Goal: Check status: Check status

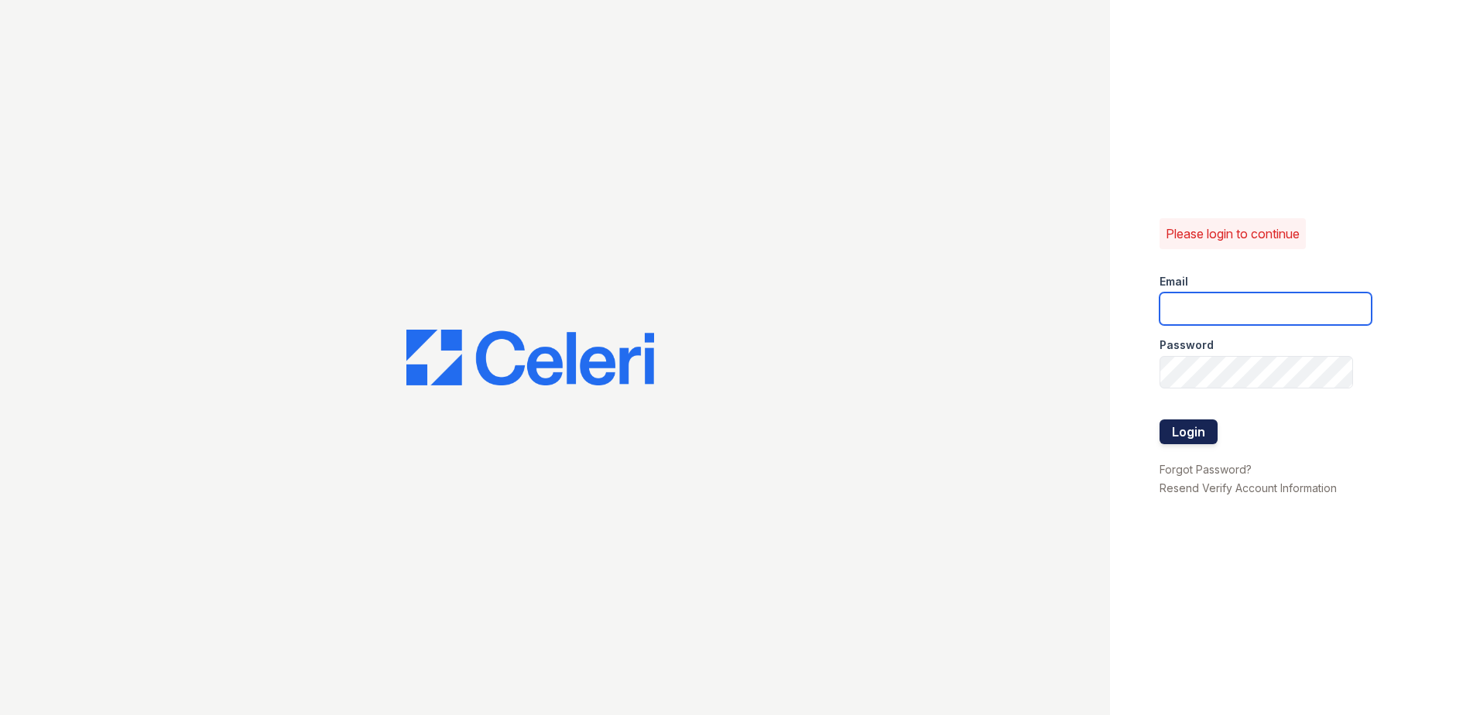
type input "renewwesterncranston@trinity-pm.com"
click at [1203, 435] on button "Login" at bounding box center [1188, 431] width 58 height 25
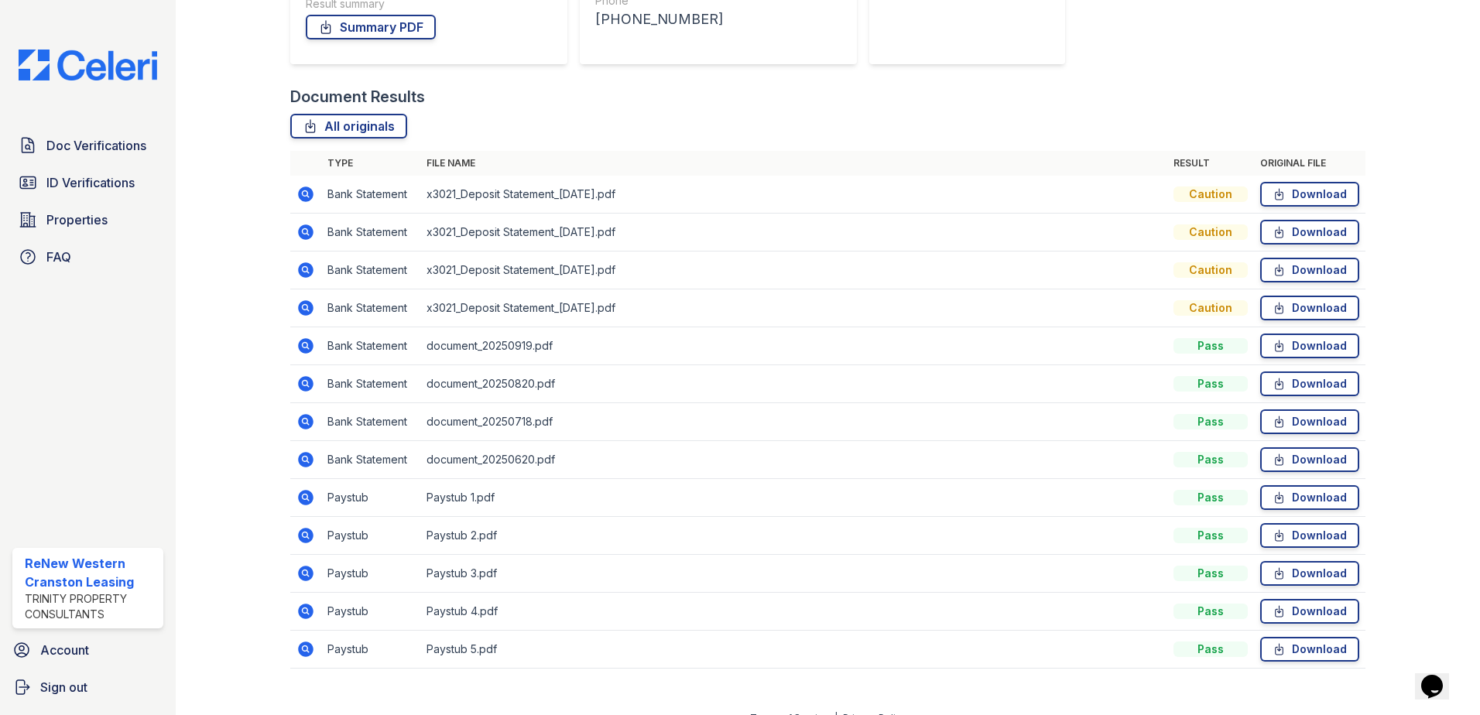
scroll to position [360, 0]
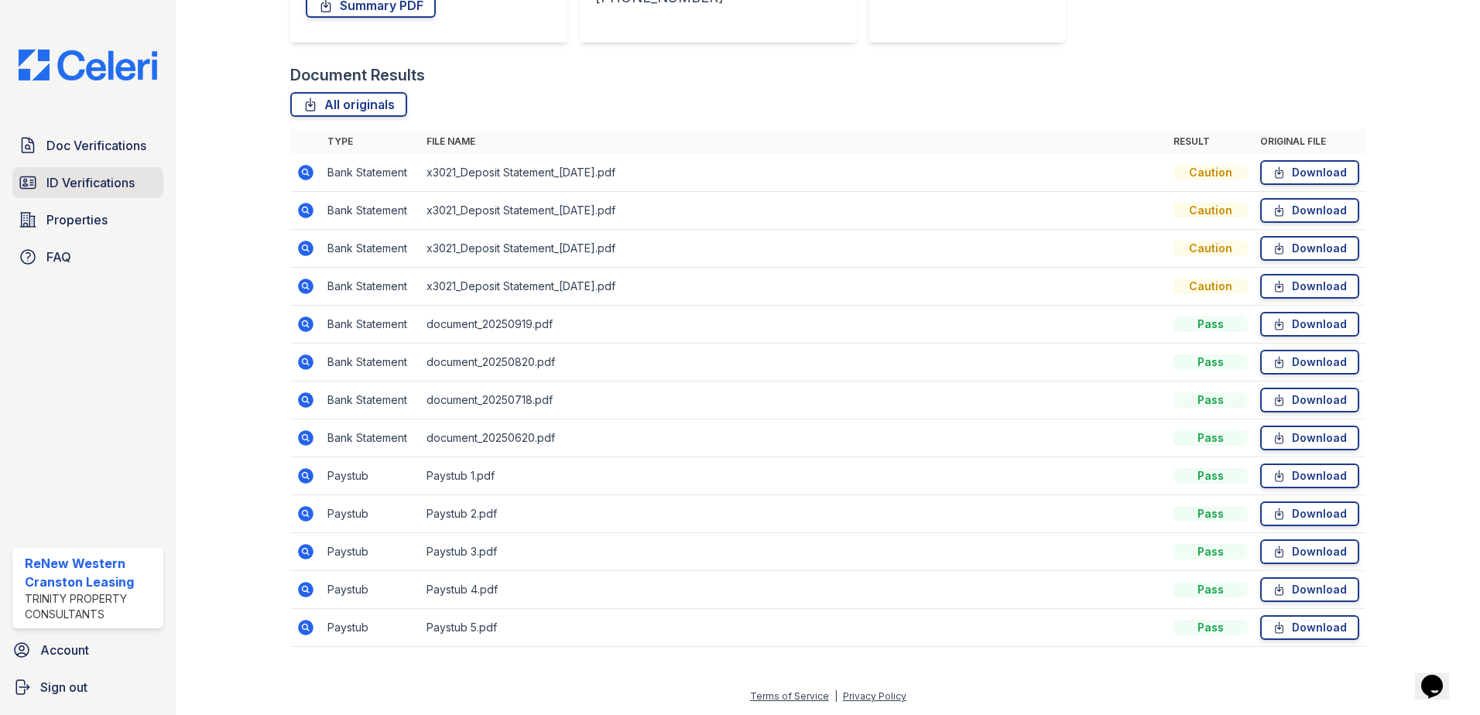
click at [70, 188] on span "ID Verifications" at bounding box center [90, 182] width 88 height 19
